Goal: Register for event/course

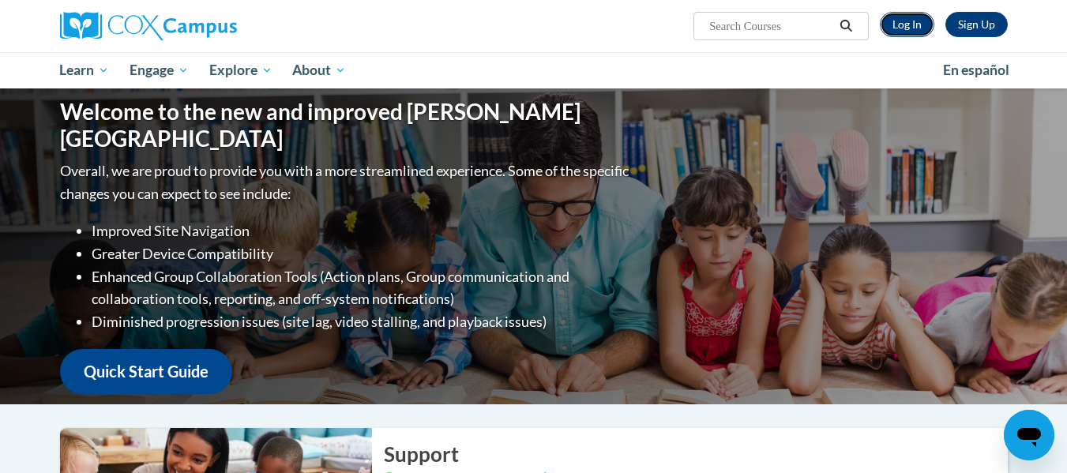
click at [914, 32] on link "Log In" at bounding box center [907, 24] width 54 height 25
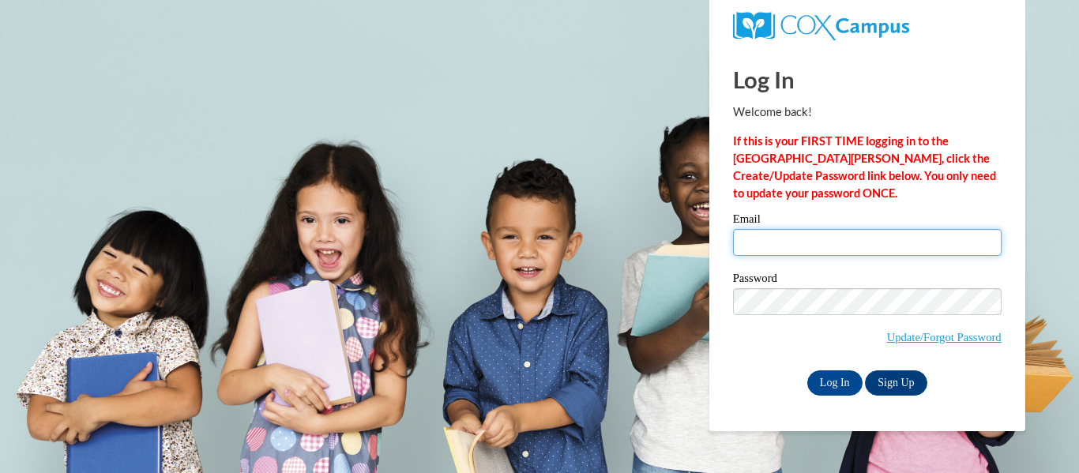
click at [851, 242] on input "Email" at bounding box center [867, 242] width 269 height 27
type input "amlewis@kusd.edu"
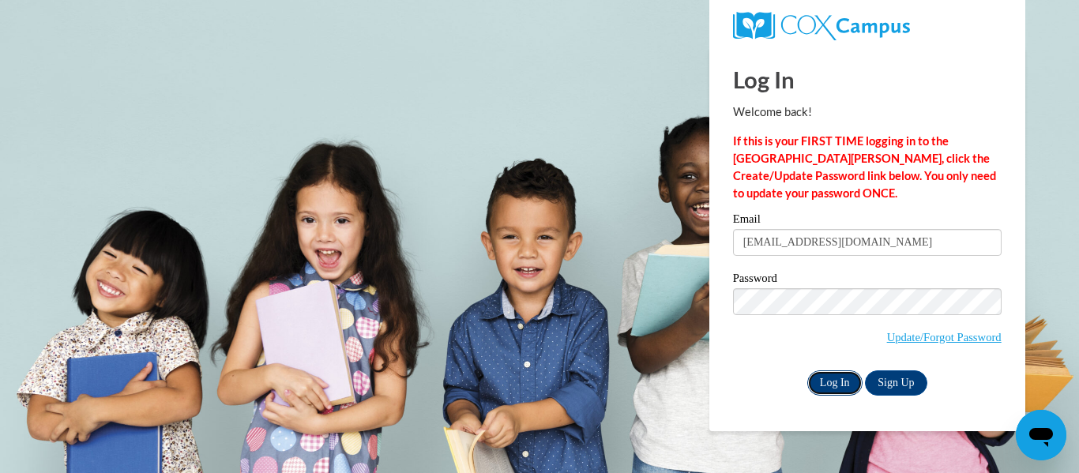
click at [834, 385] on input "Log In" at bounding box center [834, 382] width 55 height 25
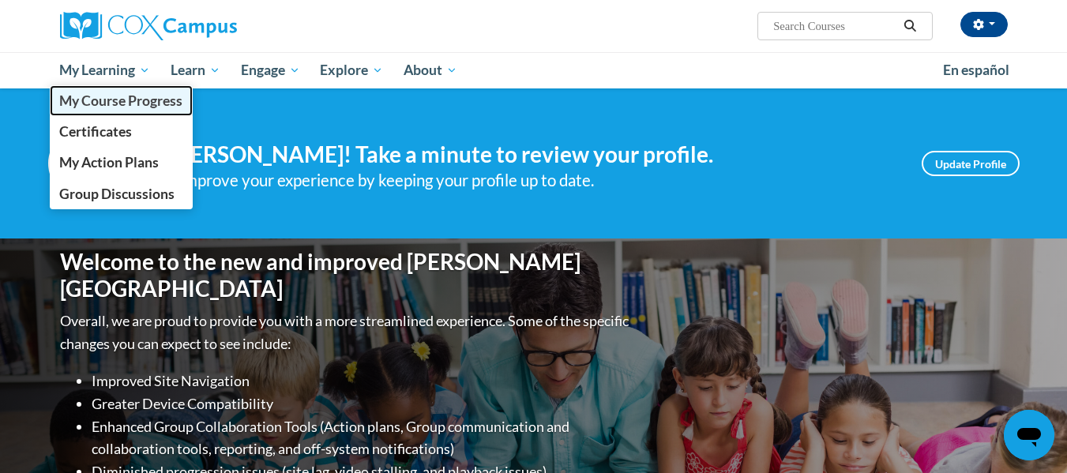
click at [122, 106] on span "My Course Progress" at bounding box center [120, 100] width 123 height 17
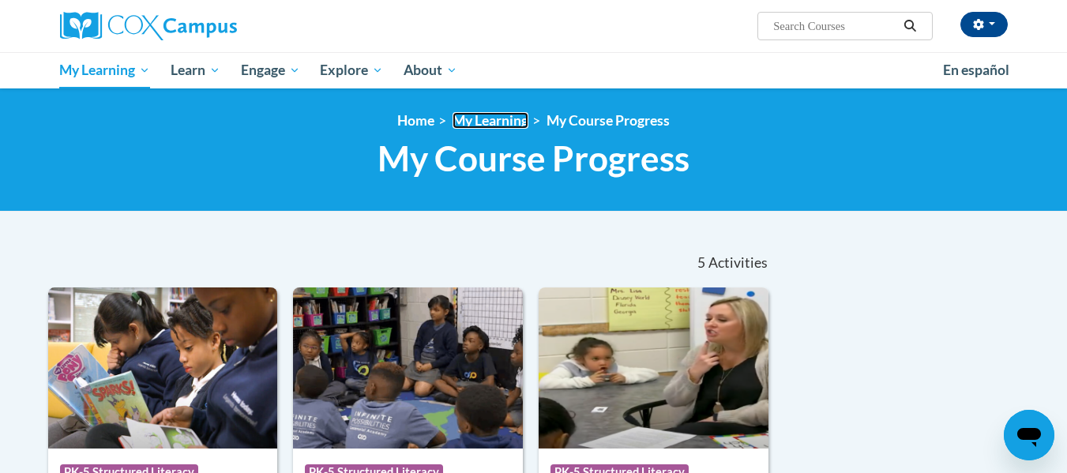
click at [472, 118] on link "My Learning" at bounding box center [491, 120] width 76 height 17
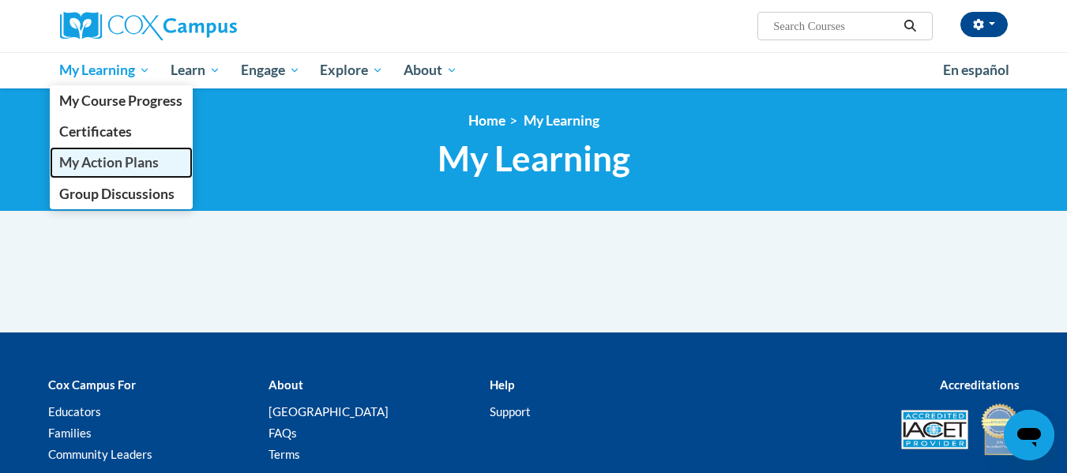
click at [147, 167] on span "My Action Plans" at bounding box center [109, 162] width 100 height 17
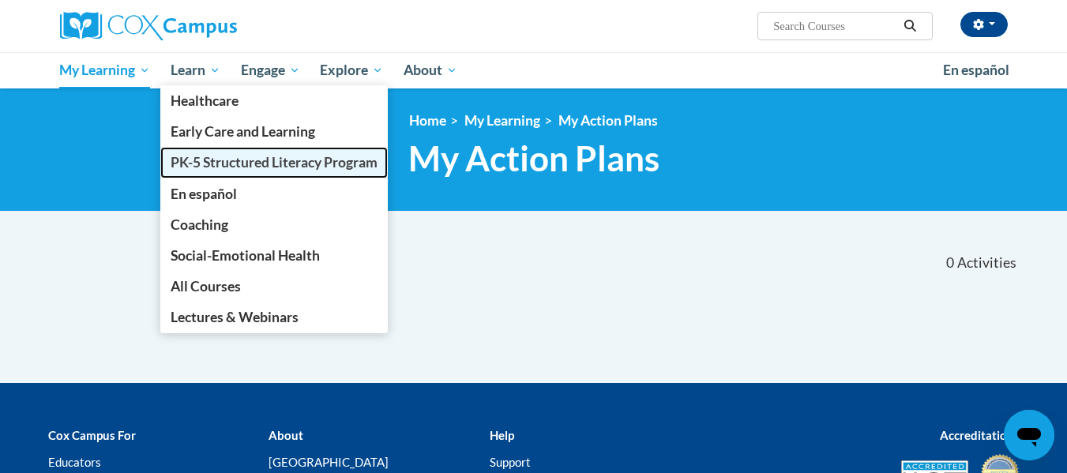
click at [216, 168] on span "PK-5 Structured Literacy Program" at bounding box center [274, 162] width 207 height 17
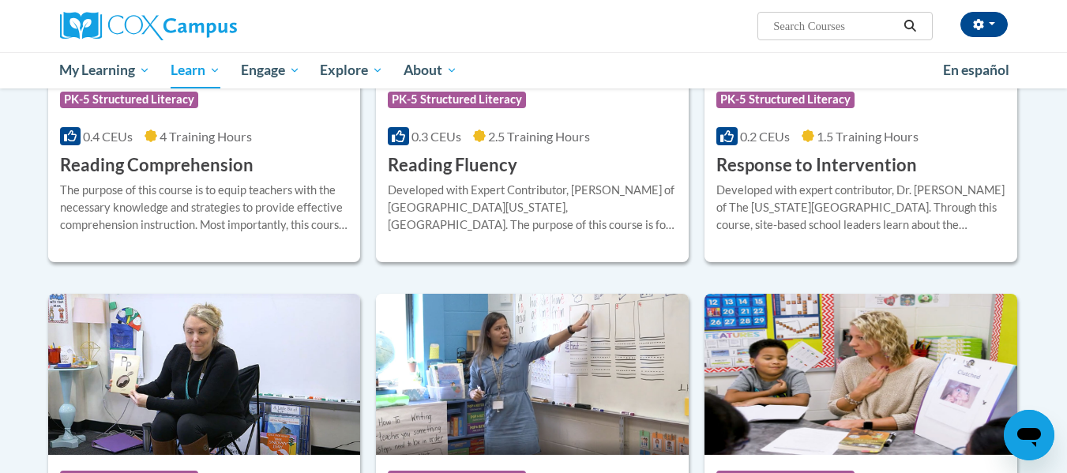
scroll to position [1422, 0]
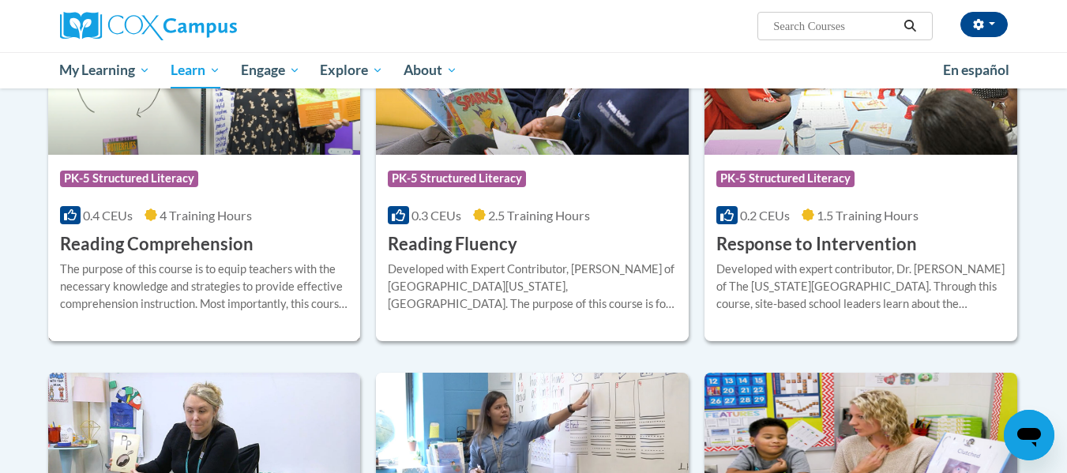
click at [234, 245] on h3 "Reading Comprehension" at bounding box center [157, 244] width 194 height 24
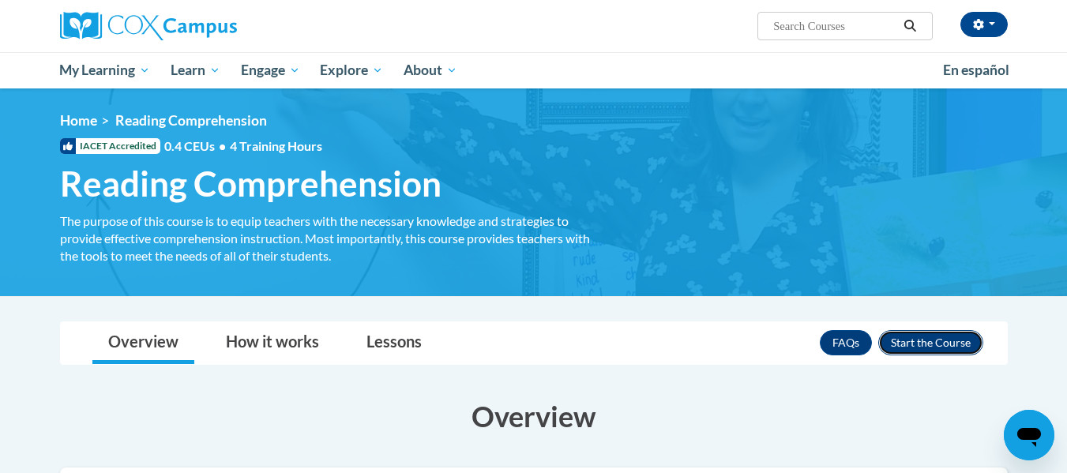
click at [917, 344] on button "Enroll" at bounding box center [930, 342] width 105 height 25
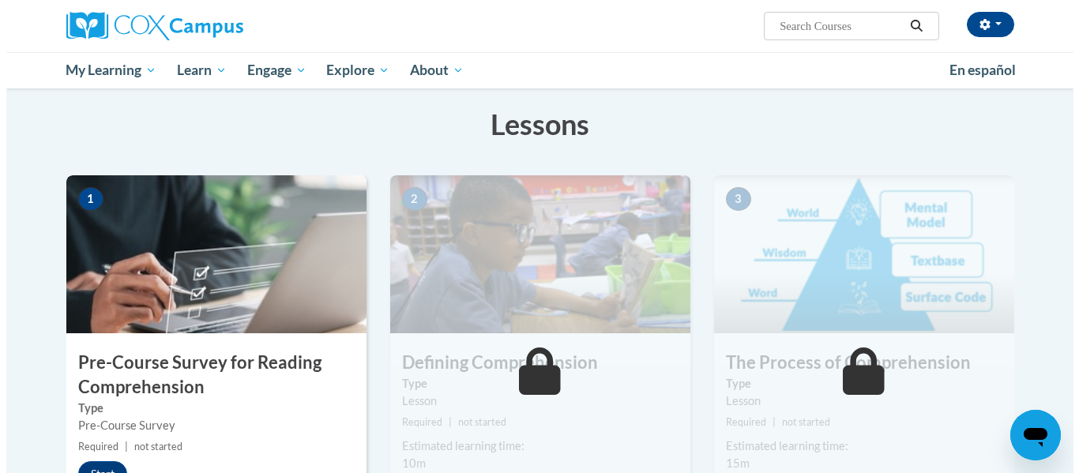
scroll to position [395, 0]
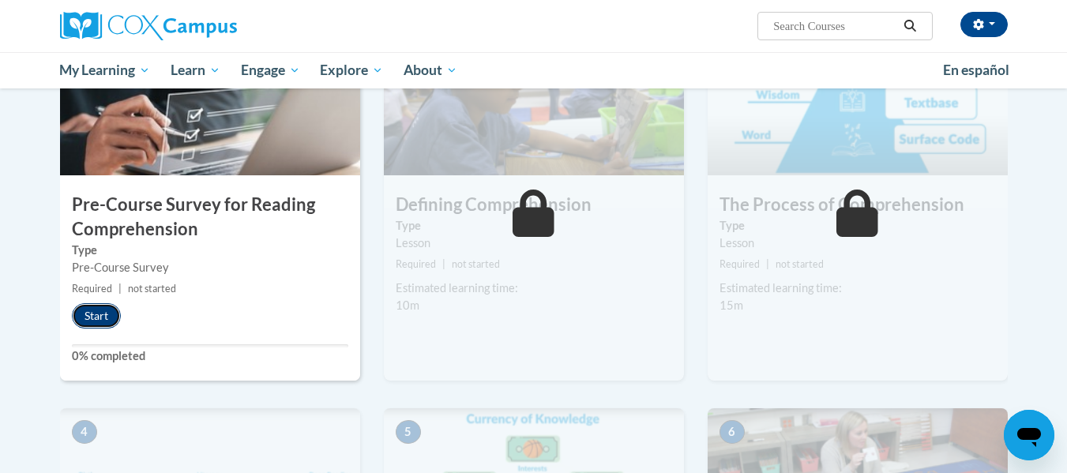
click at [99, 325] on button "Start" at bounding box center [96, 315] width 49 height 25
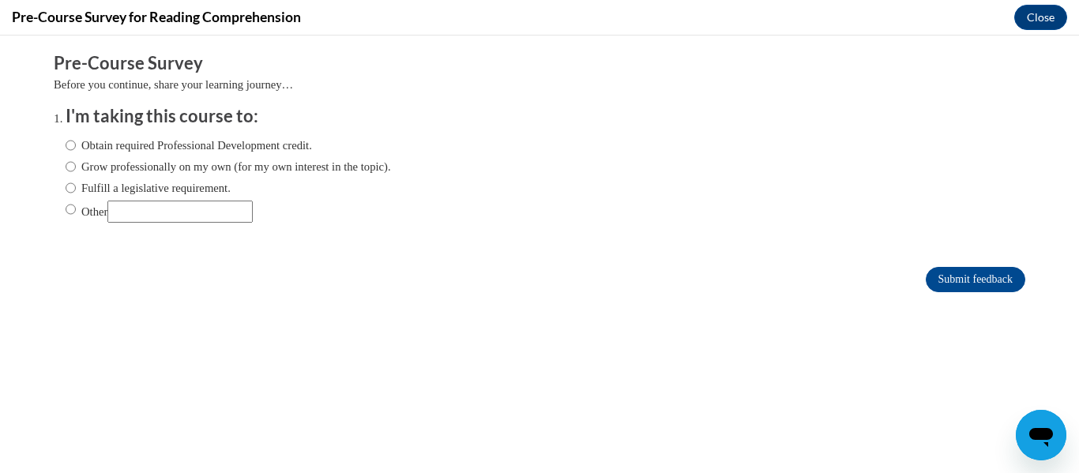
scroll to position [0, 0]
click at [66, 145] on input "Obtain required Professional Development credit." at bounding box center [71, 145] width 10 height 17
radio input "true"
click at [927, 278] on input "Submit feedback" at bounding box center [976, 279] width 100 height 25
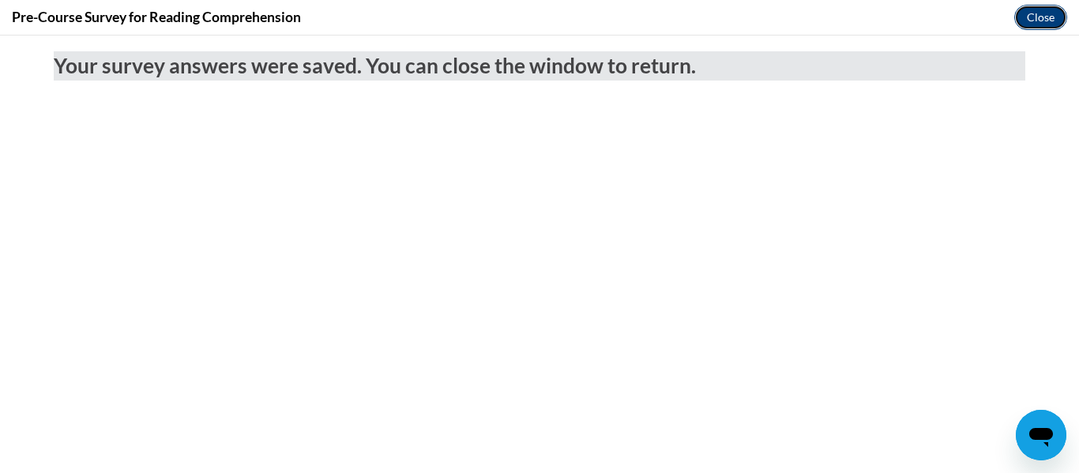
click at [1055, 11] on button "Close" at bounding box center [1040, 17] width 53 height 25
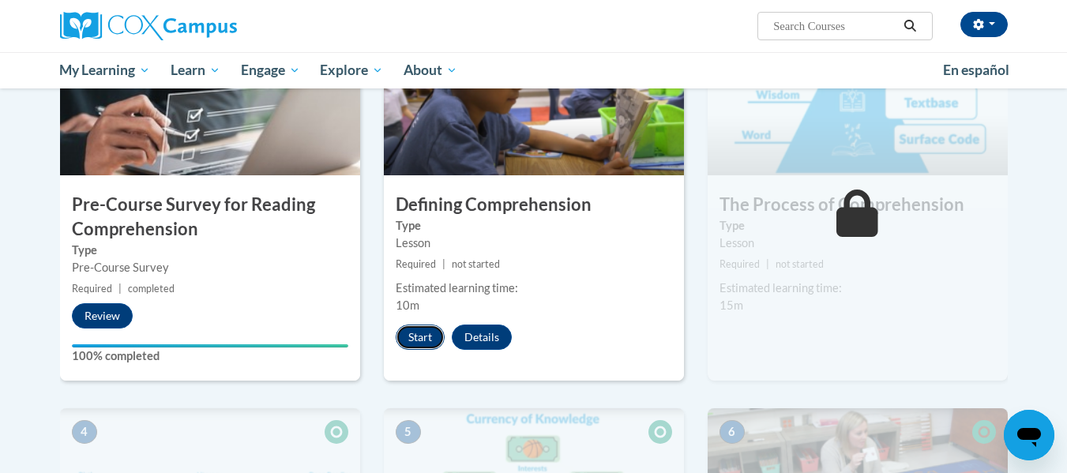
click at [412, 333] on button "Start" at bounding box center [420, 337] width 49 height 25
